Goal: Information Seeking & Learning: Learn about a topic

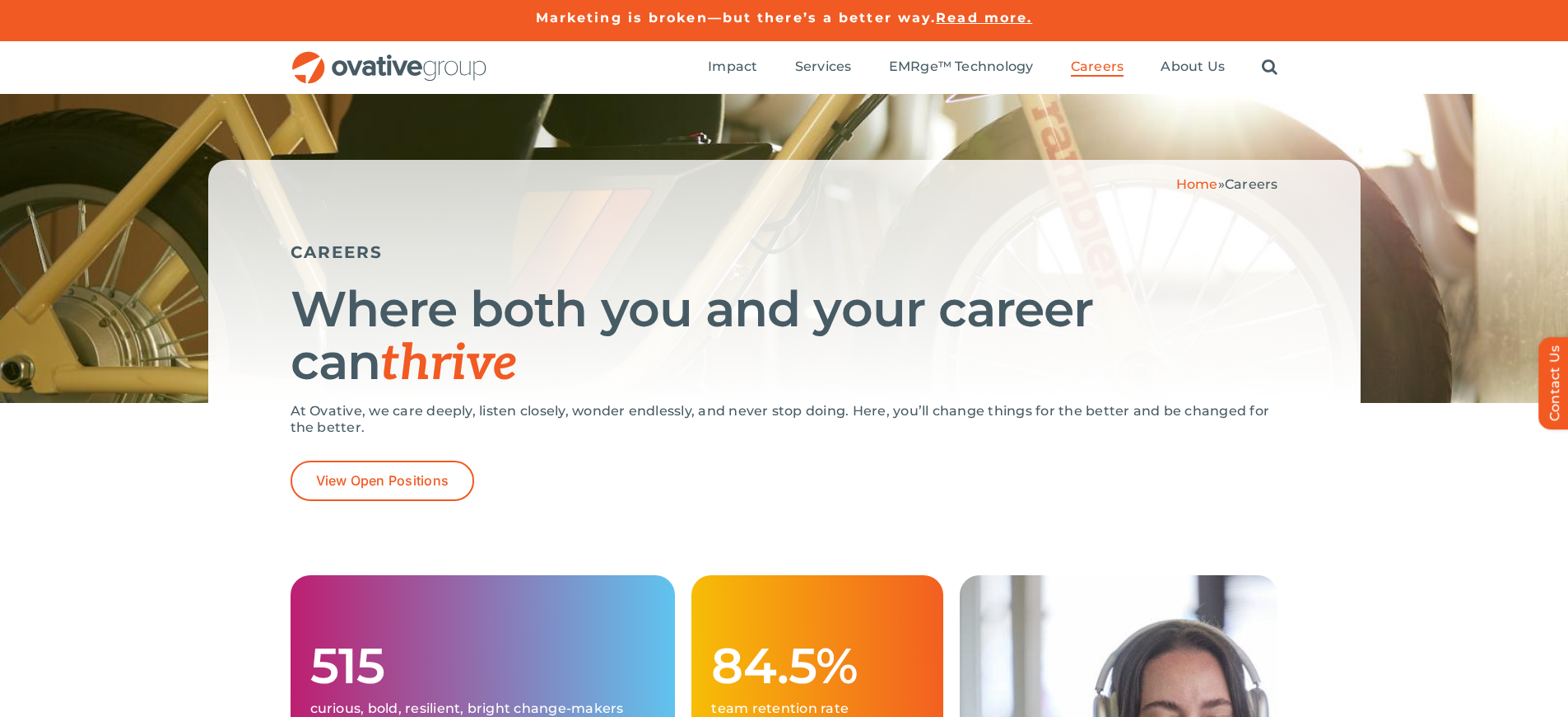
click at [736, 17] on link "Marketing is broken—but there’s a better way." at bounding box center [736, 17] width 400 height 16
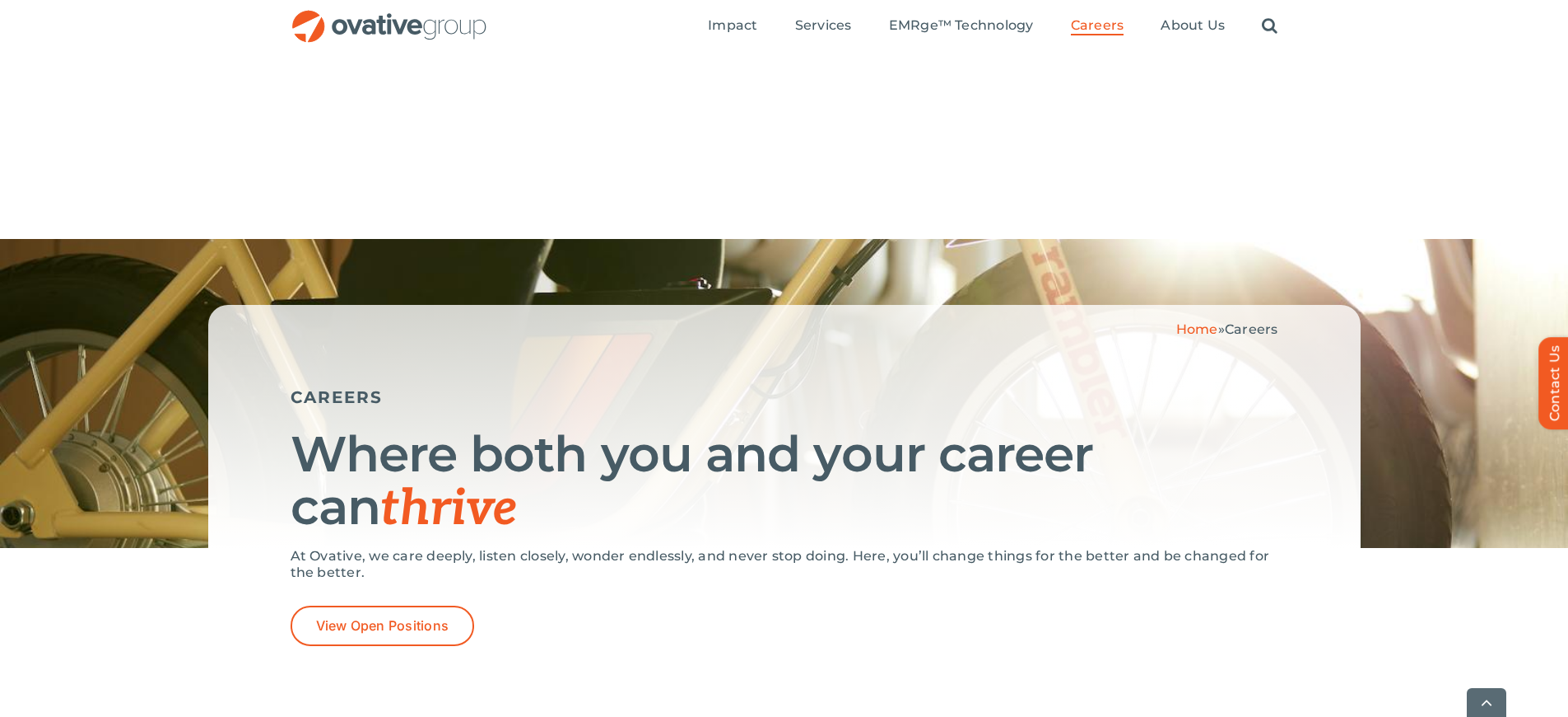
scroll to position [3351, 0]
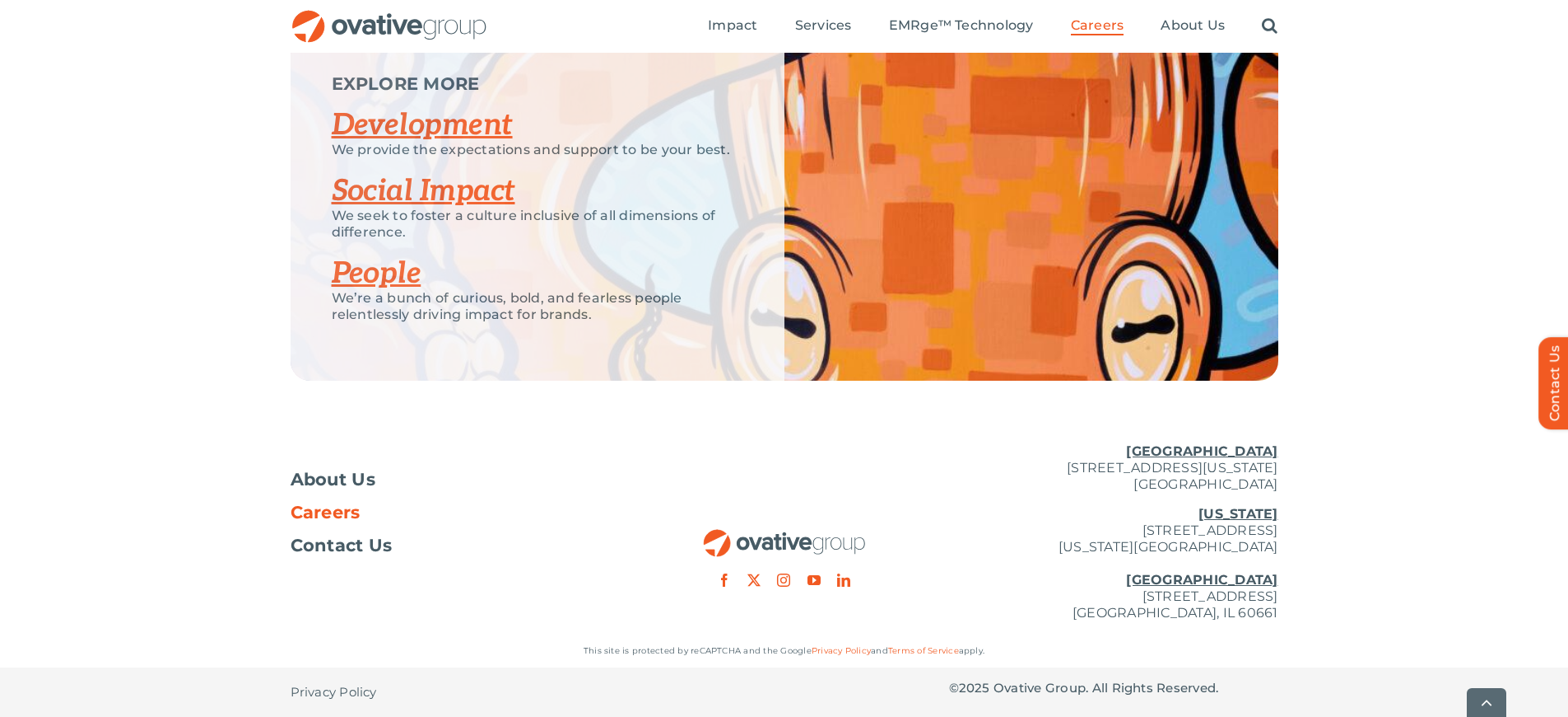
click at [784, 651] on p "This site is protected by reCAPTCHA and the Google Privacy Policy and Terms of …" at bounding box center [784, 650] width 988 height 16
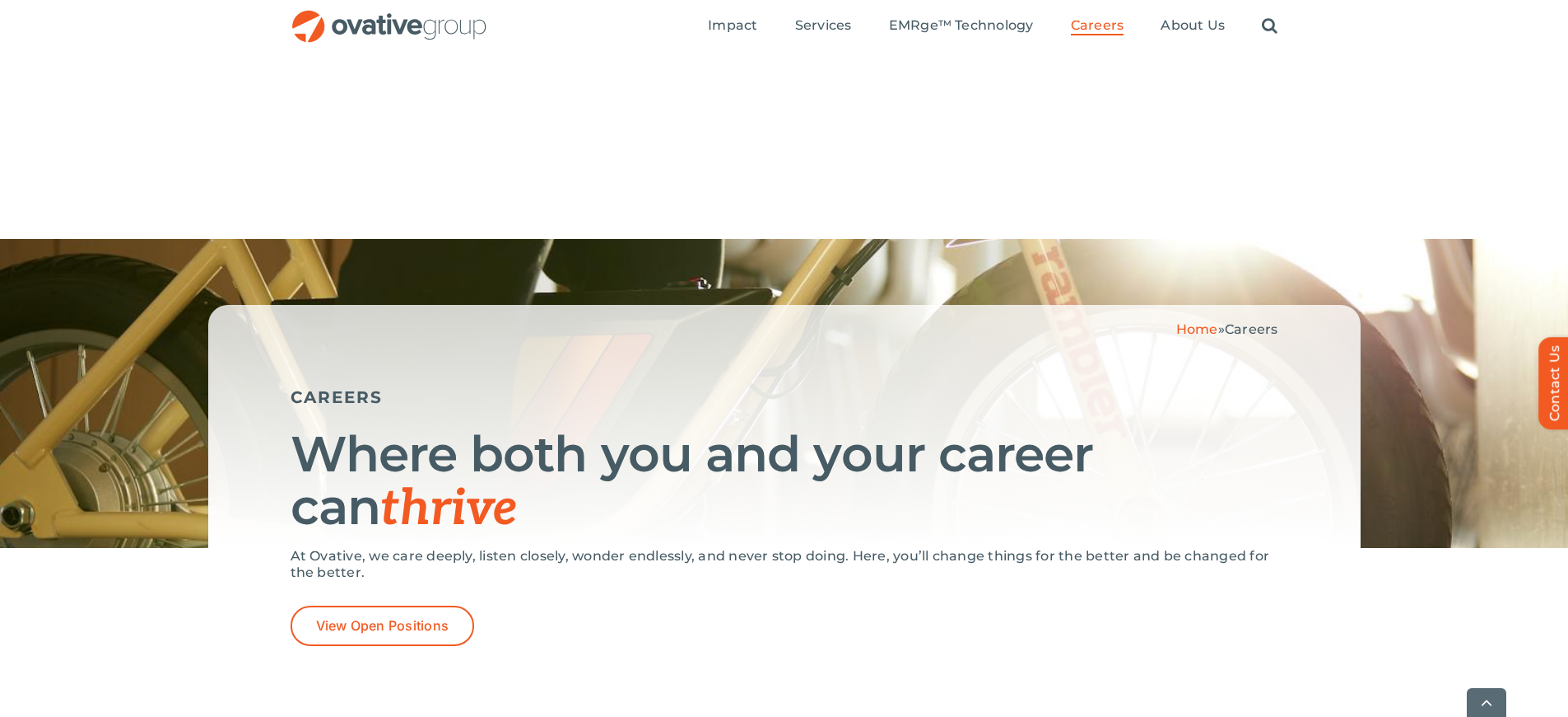
scroll to position [2237, 0]
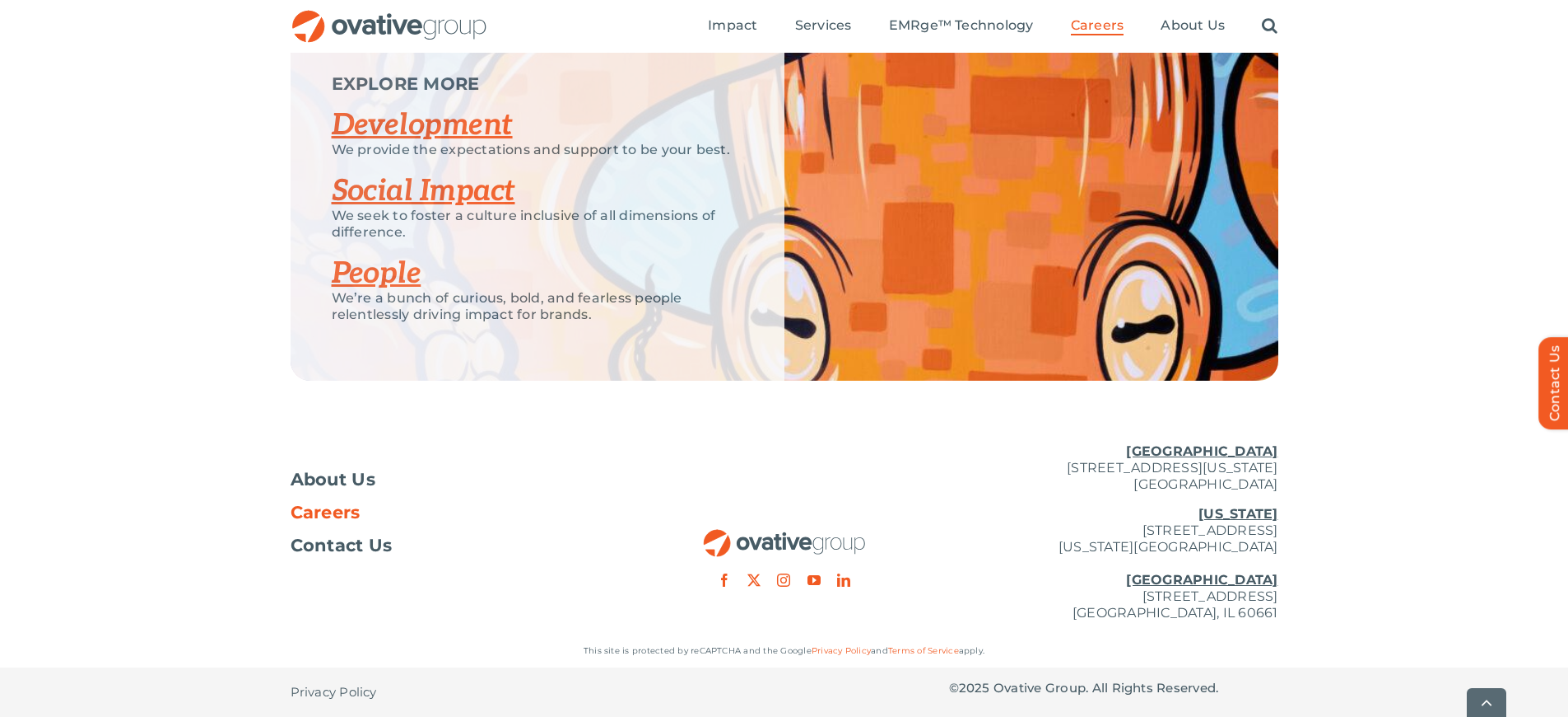
click at [784, 651] on p "This site is protected by reCAPTCHA and the Google Privacy Policy and Terms of …" at bounding box center [784, 650] width 988 height 16
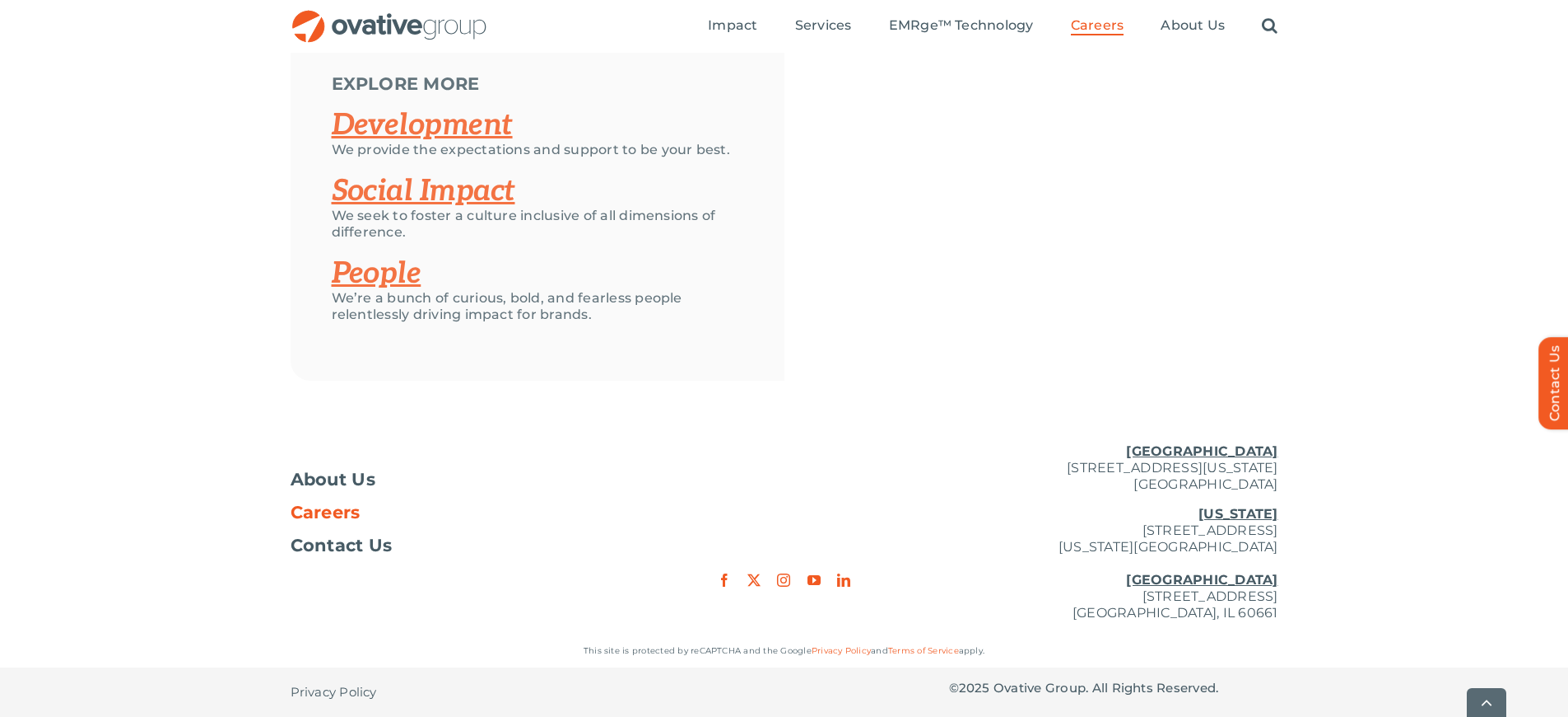
click at [784, 651] on p "This site is protected by reCAPTCHA and the Google Privacy Policy and Terms of …" at bounding box center [784, 650] width 988 height 16
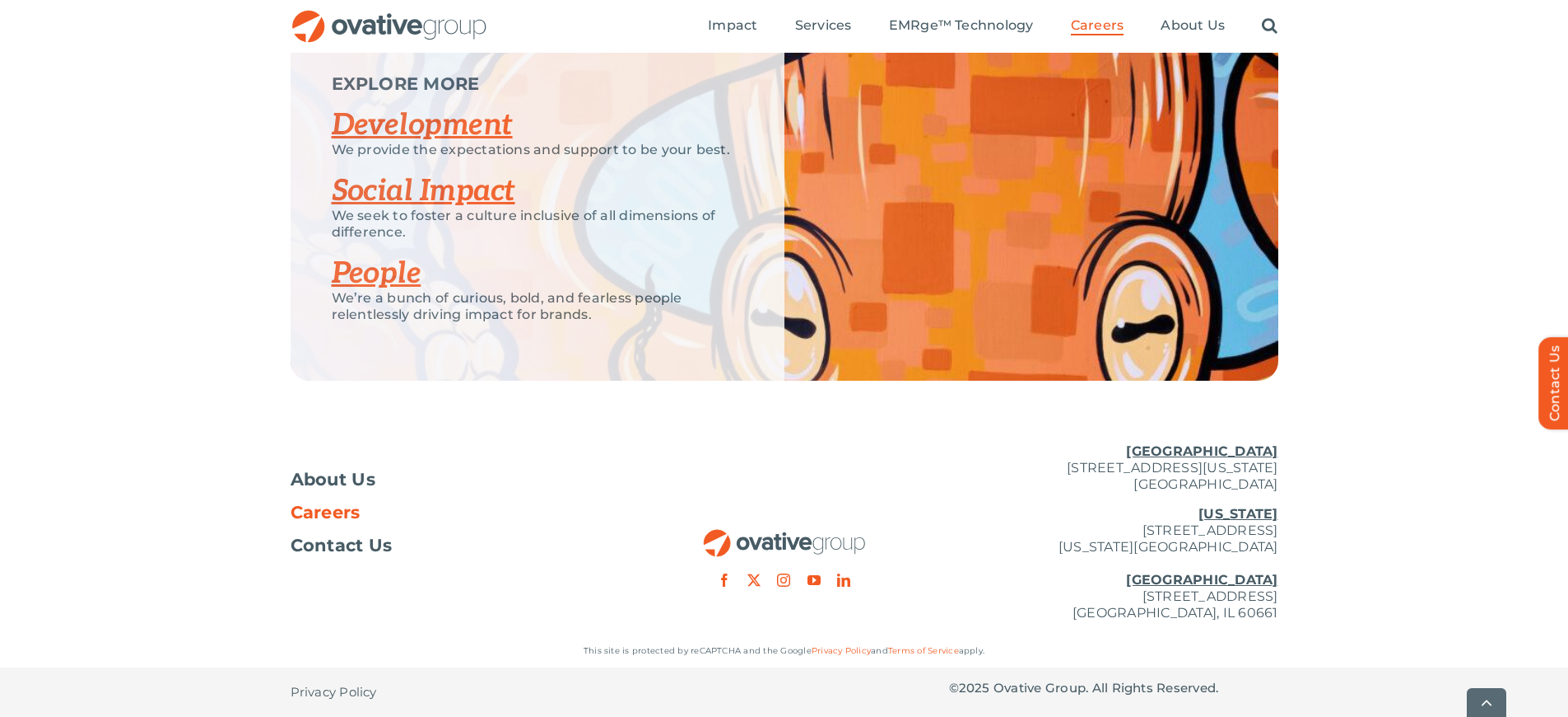
click at [784, 651] on p "This site is protected by reCAPTCHA and the Google Privacy Policy and Terms of …" at bounding box center [784, 650] width 988 height 16
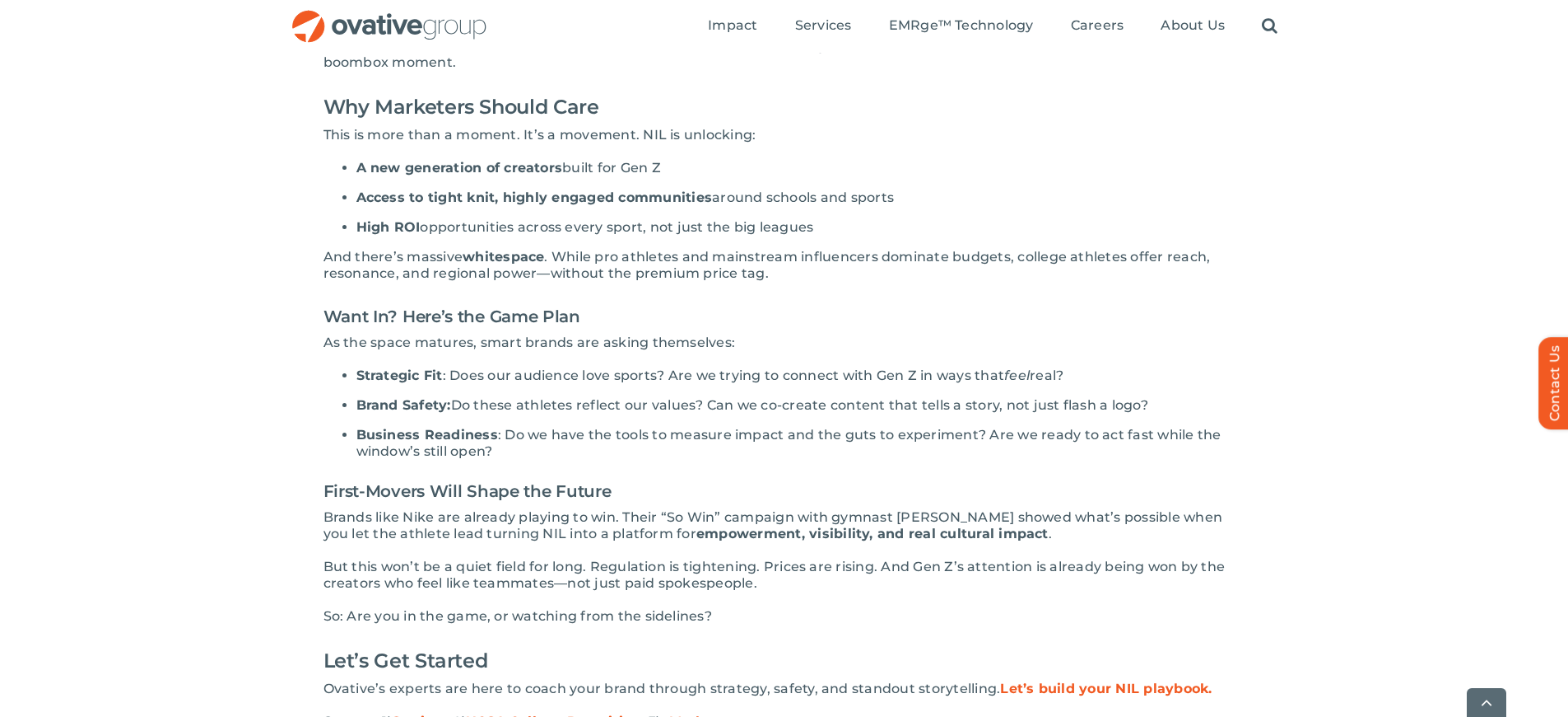
click at [724, 368] on span ": Does our audience love sports? Are we trying to connect with Gen Z in ways th…" at bounding box center [723, 375] width 561 height 16
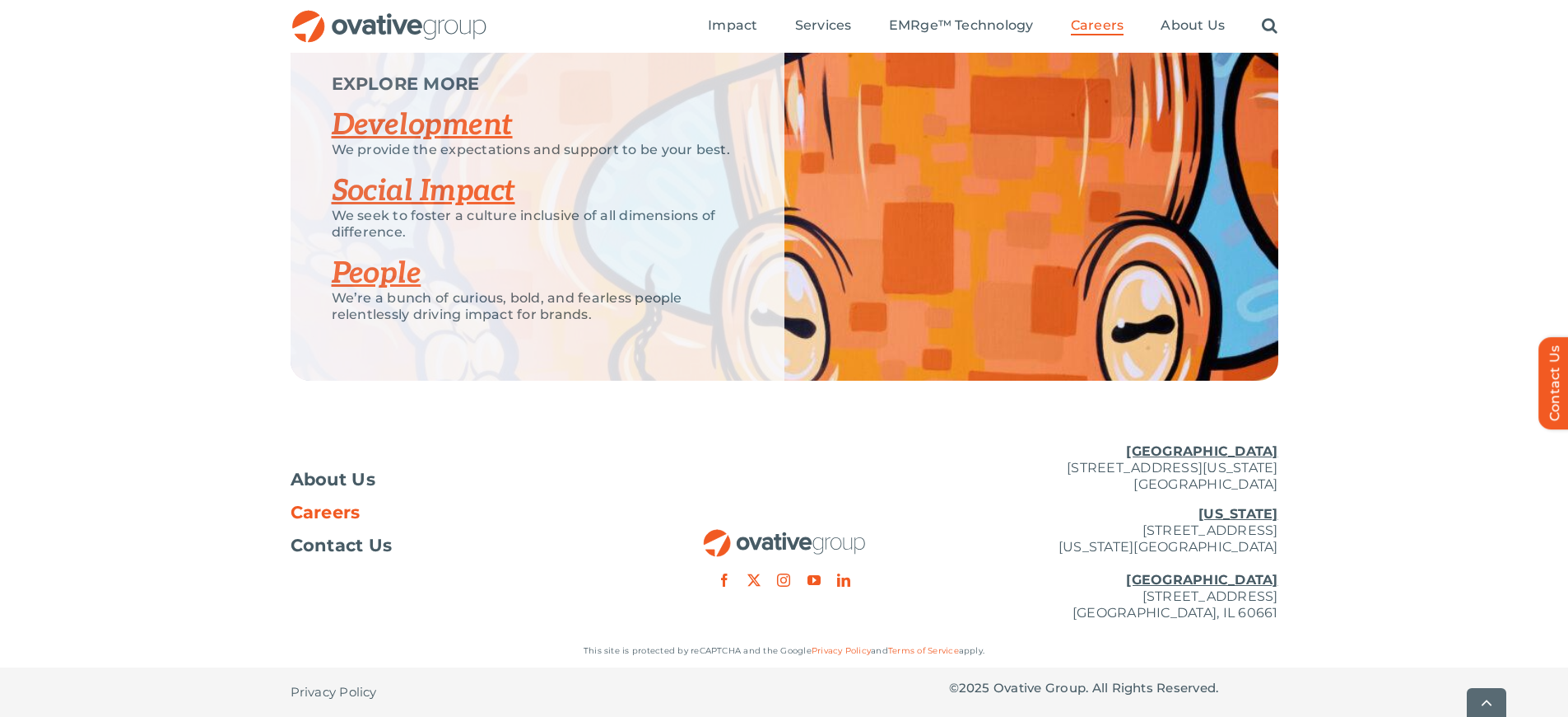
click at [784, 659] on p "This site is protected by reCAPTCHA and the Google Privacy Policy and Terms of …" at bounding box center [784, 650] width 988 height 16
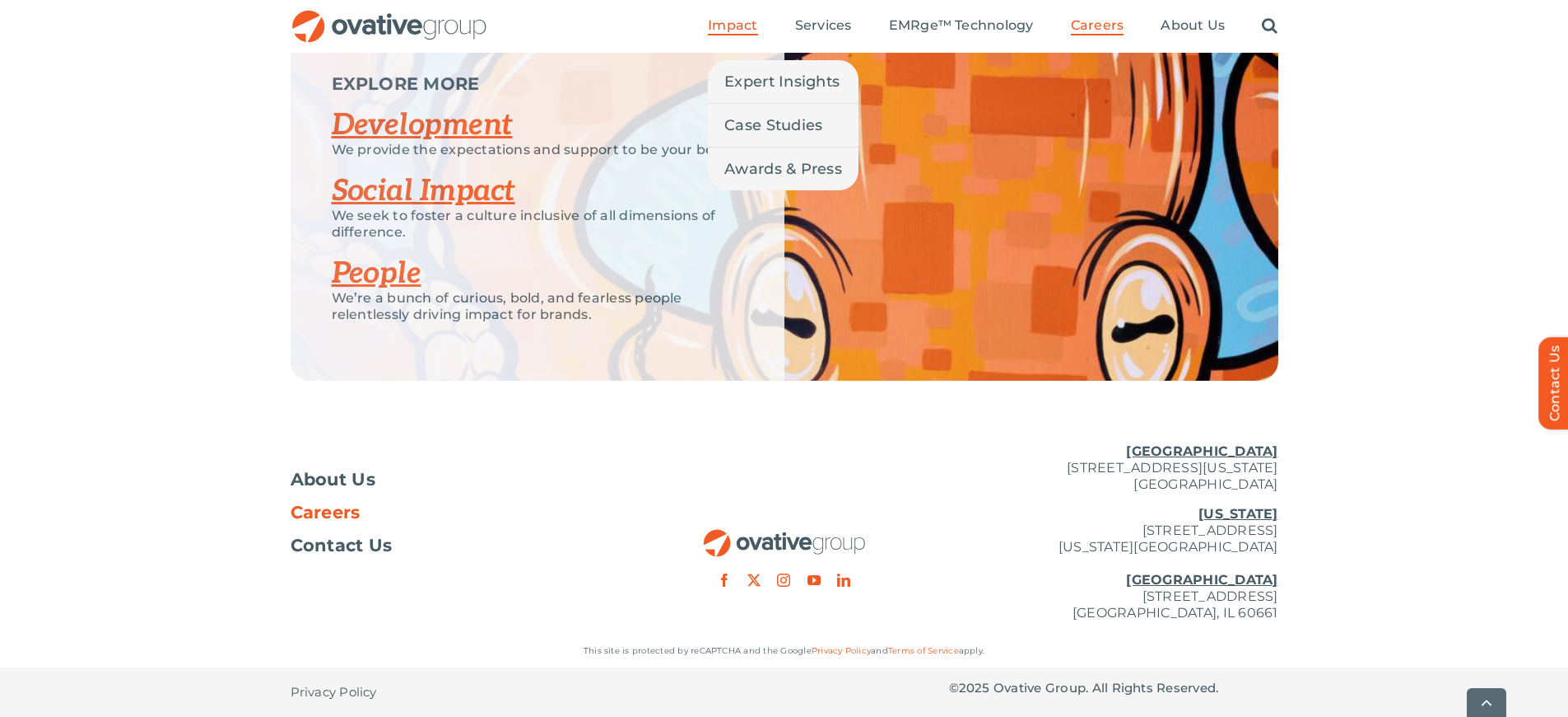
click at [736, 17] on span "Impact" at bounding box center [732, 25] width 49 height 16
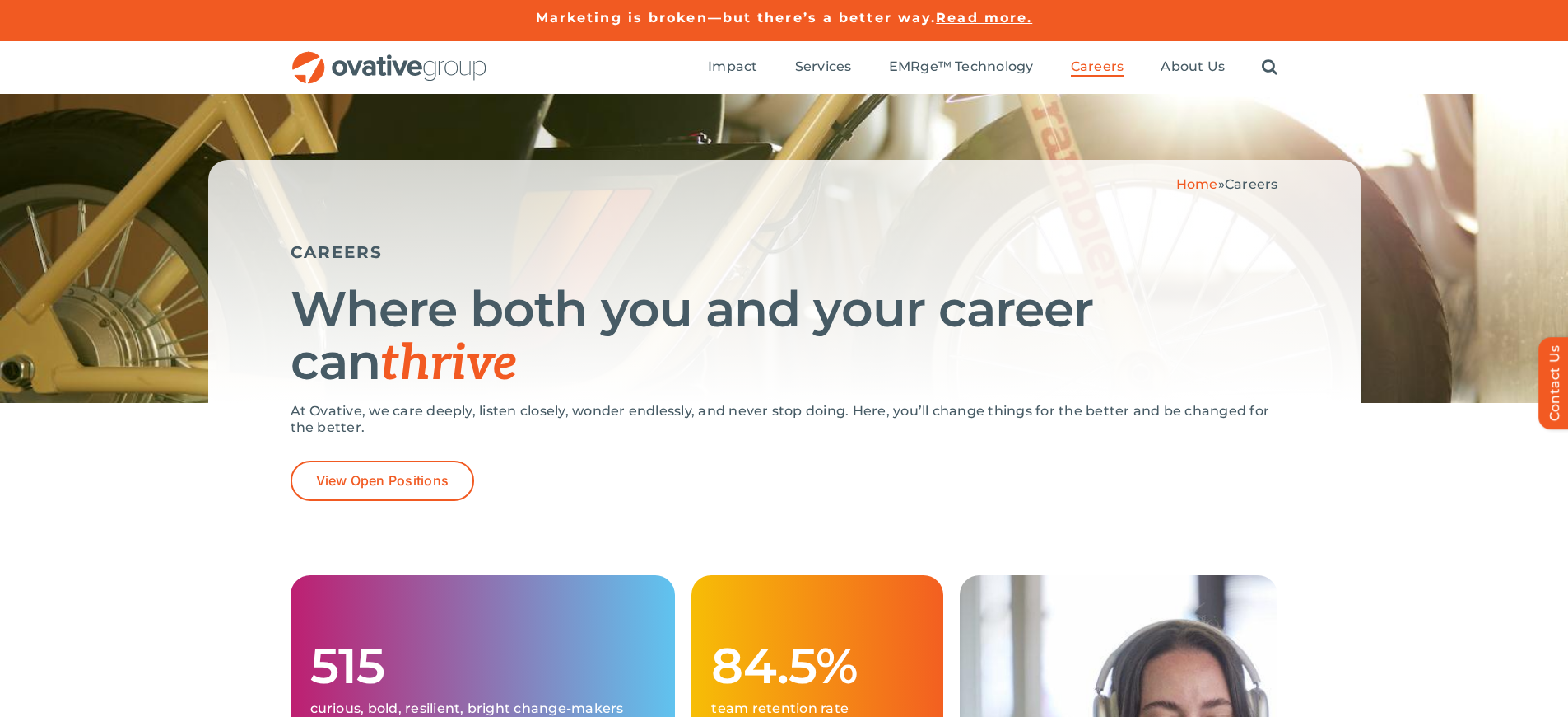
click at [736, 17] on link "Marketing is broken—but there’s a better way." at bounding box center [736, 17] width 400 height 16
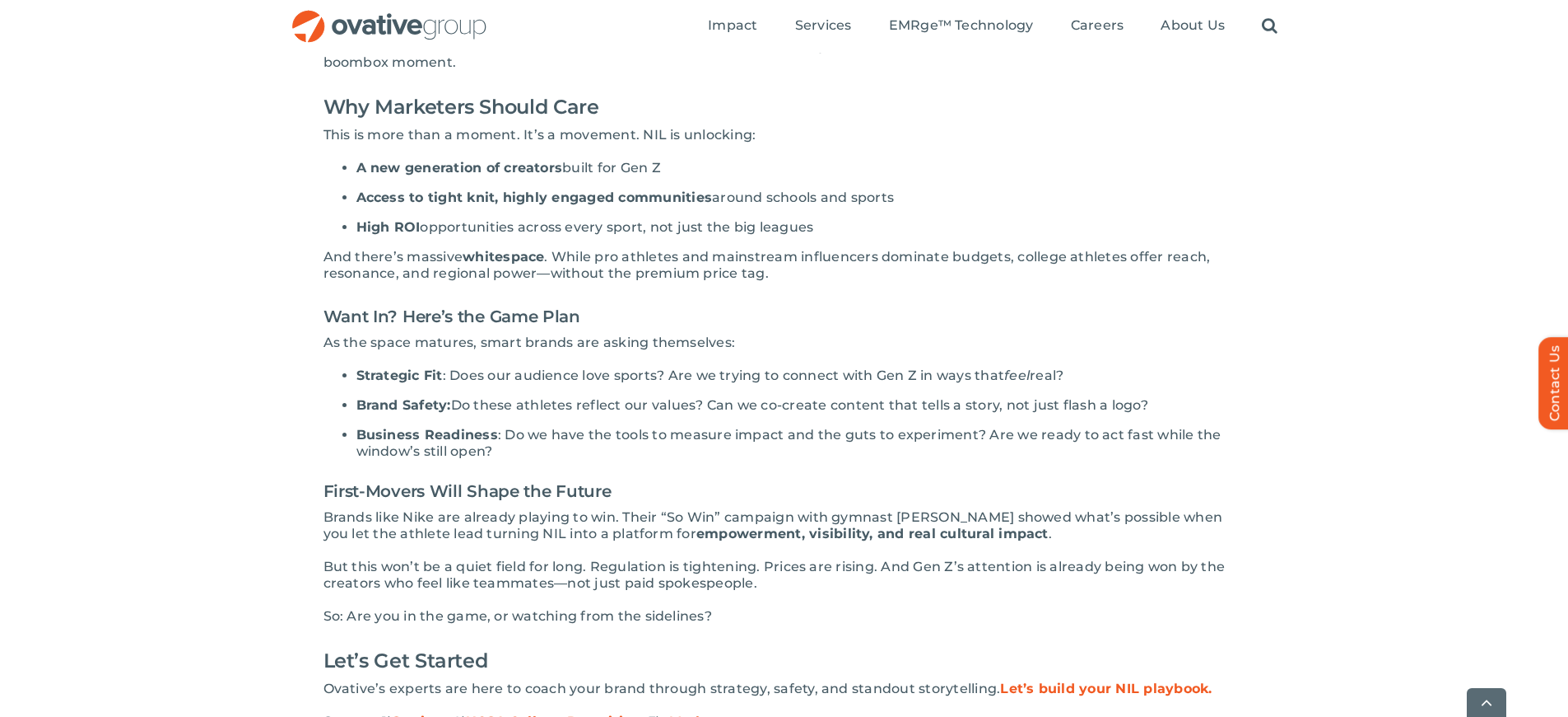
click at [538, 52] on div "Search for: * Toggle Navigation Impact Expert Insights Case Studies Awards & Pr…" at bounding box center [784, 26] width 988 height 52
